Goal: Task Accomplishment & Management: Use online tool/utility

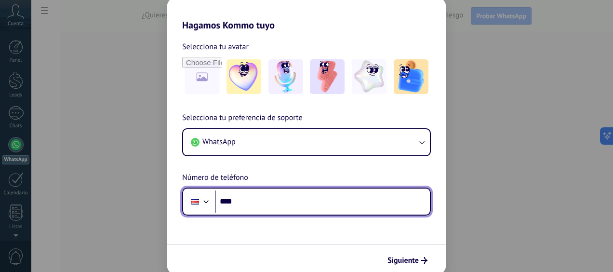
click at [292, 203] on input "****" at bounding box center [322, 201] width 215 height 22
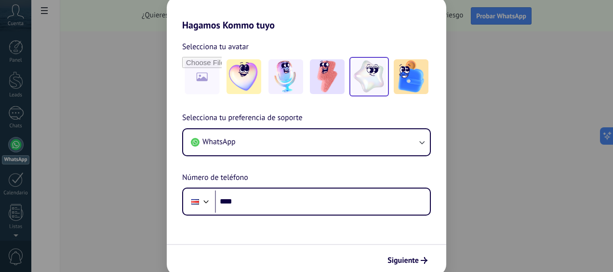
click at [378, 71] on img at bounding box center [369, 76] width 35 height 35
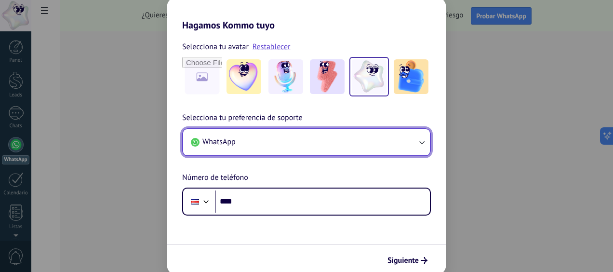
click at [256, 145] on button "WhatsApp" at bounding box center [306, 142] width 247 height 26
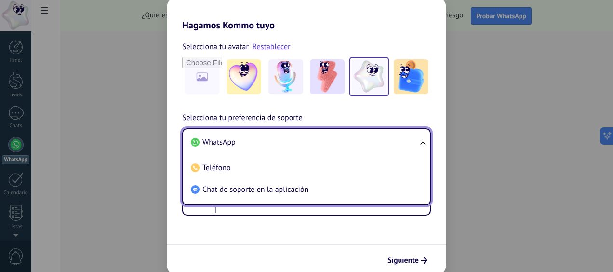
click at [256, 145] on li "WhatsApp" at bounding box center [304, 143] width 235 height 22
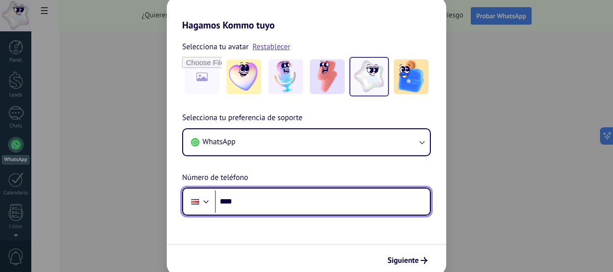
click at [254, 200] on input "****" at bounding box center [322, 201] width 215 height 22
type input "**********"
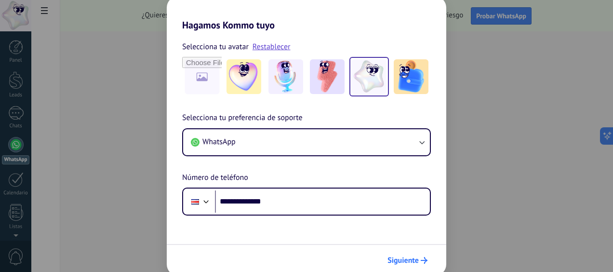
click at [409, 260] on span "Siguiente" at bounding box center [403, 260] width 31 height 7
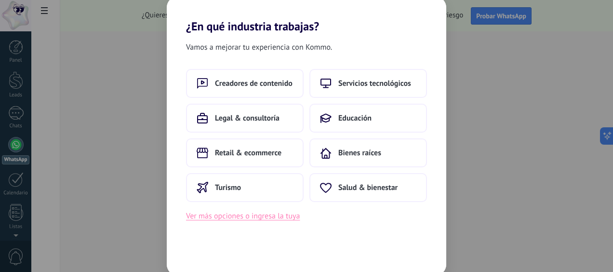
click at [246, 220] on button "Ver más opciones o ingresa la tuya" at bounding box center [243, 216] width 114 height 13
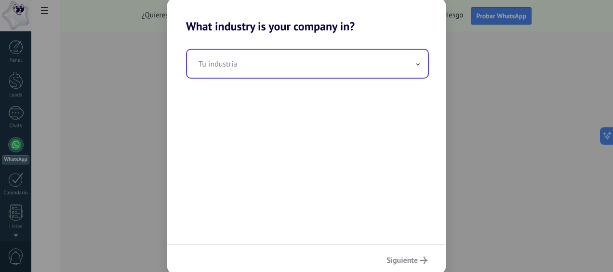
click at [256, 68] on input "text" at bounding box center [307, 64] width 241 height 28
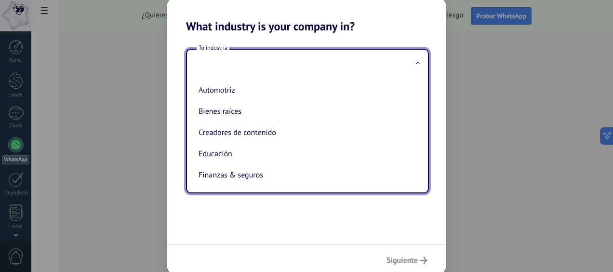
click at [257, 64] on input "text" at bounding box center [307, 64] width 241 height 28
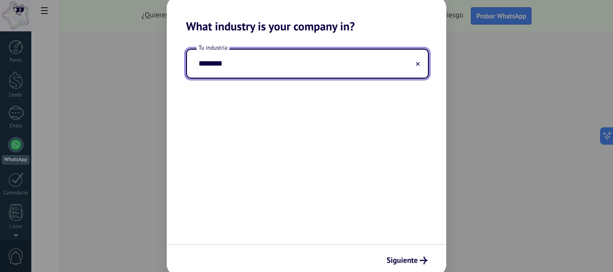
type input "********"
click at [418, 251] on div "Siguiente" at bounding box center [307, 260] width 280 height 32
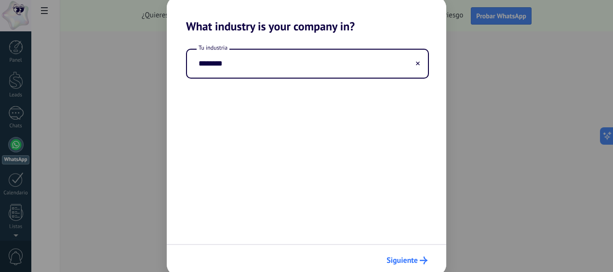
click at [417, 258] on span "Siguiente" at bounding box center [402, 260] width 31 height 7
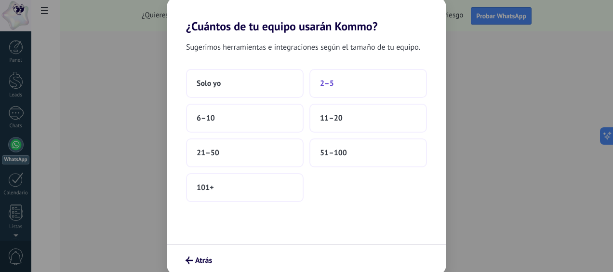
click at [383, 94] on button "2–5" at bounding box center [369, 83] width 118 height 29
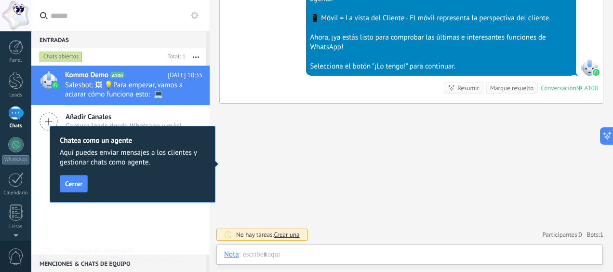
scroll to position [403, 0]
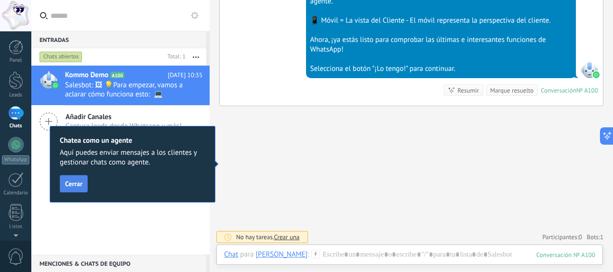
click at [70, 182] on span "Cerrar" at bounding box center [73, 183] width 17 height 7
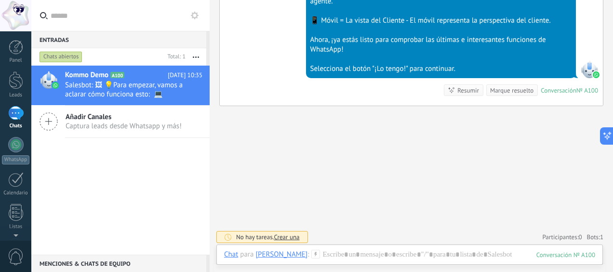
click at [91, 127] on span "Captura leads desde Whatsapp y más!" at bounding box center [124, 125] width 116 height 9
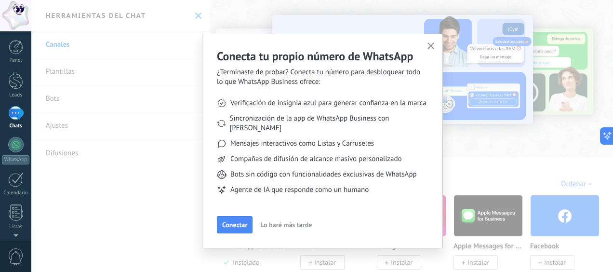
click at [275, 221] on button "Lo haré más tarde" at bounding box center [286, 224] width 60 height 14
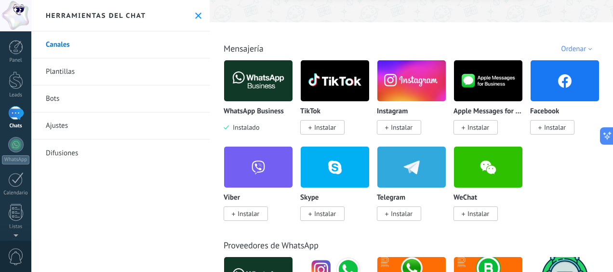
scroll to position [137, 0]
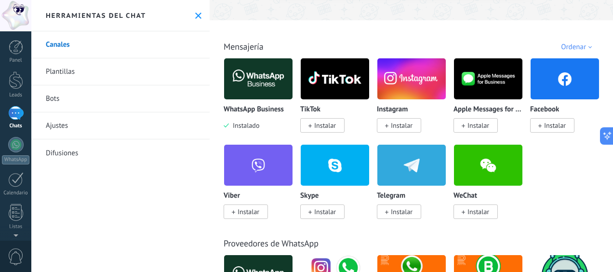
click at [404, 119] on div "Instagram Instalar" at bounding box center [411, 118] width 69 height 25
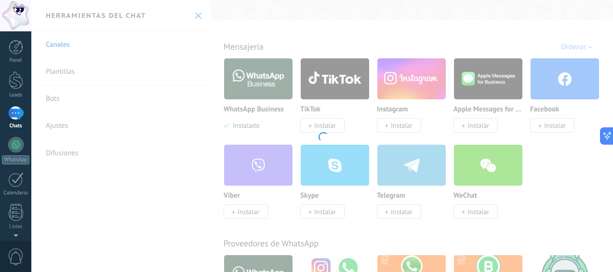
click at [400, 124] on div "Instagram Obtén leads de Instagram y mantente conectado sin salir de Kommo Inst…" at bounding box center [322, 136] width 582 height 272
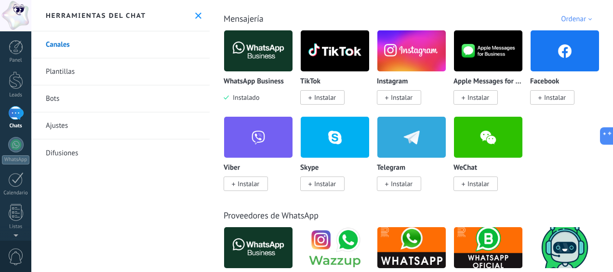
scroll to position [164, 0]
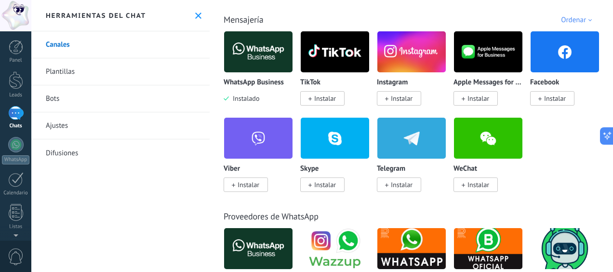
click at [386, 98] on icon at bounding box center [386, 99] width 3 height 4
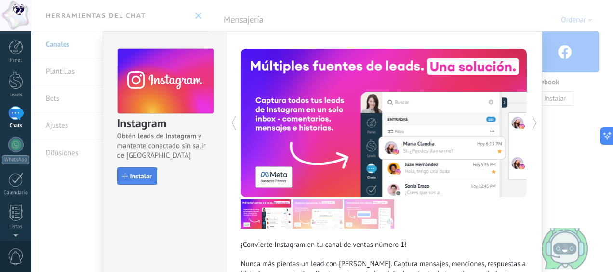
click at [131, 174] on span "Instalar" at bounding box center [141, 176] width 22 height 7
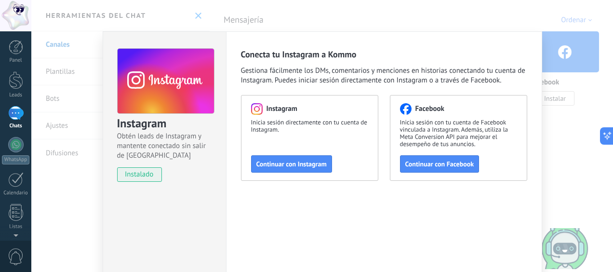
click at [76, 33] on div "Instagram Obtén leads de Instagram y mantente conectado sin salir de Kommo inst…" at bounding box center [322, 136] width 582 height 272
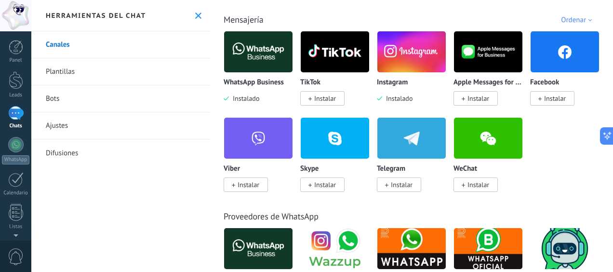
click at [60, 74] on link "Plantillas" at bounding box center [120, 71] width 178 height 27
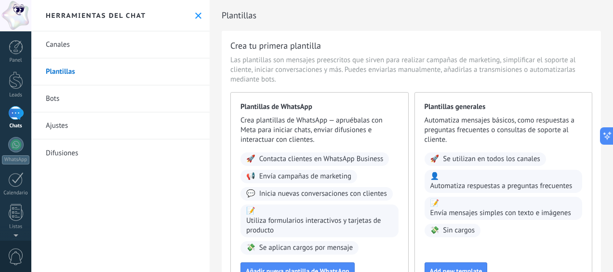
scroll to position [81, 0]
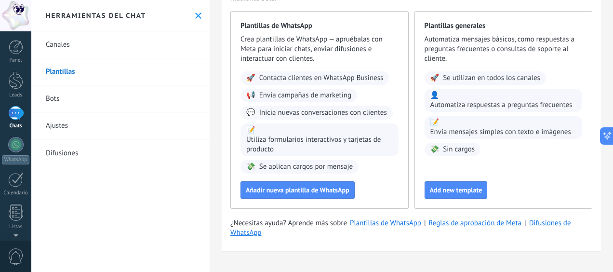
click at [53, 97] on link "Bots" at bounding box center [120, 98] width 178 height 27
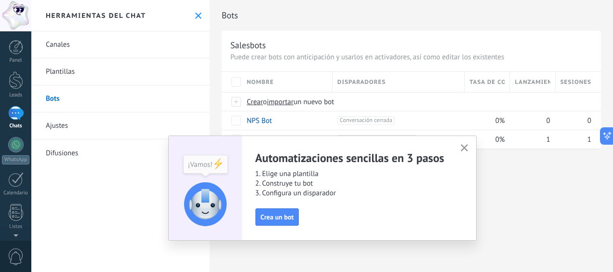
click at [467, 149] on icon "button" at bounding box center [464, 147] width 7 height 7
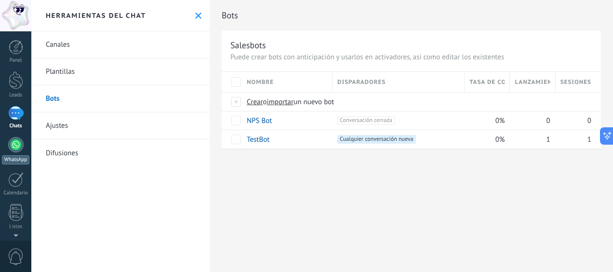
click at [12, 145] on div at bounding box center [15, 144] width 15 height 15
